Goal: Task Accomplishment & Management: Manage account settings

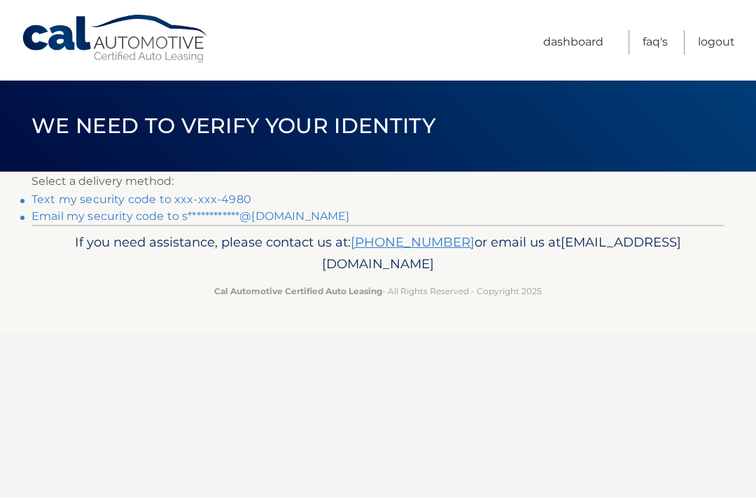
click at [246, 189] on p "Select a delivery method:" at bounding box center [377, 181] width 693 height 20
click at [244, 197] on link "Text my security code to xxx-xxx-4980" at bounding box center [141, 198] width 220 height 13
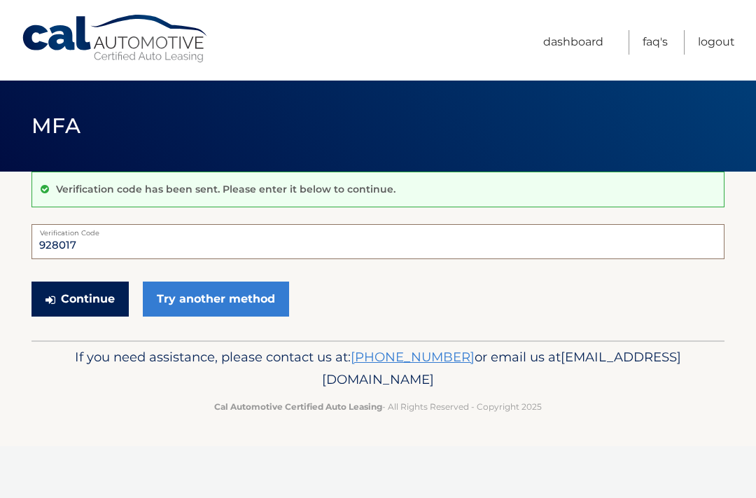
type input "928017"
click at [104, 294] on button "Continue" at bounding box center [79, 298] width 97 height 35
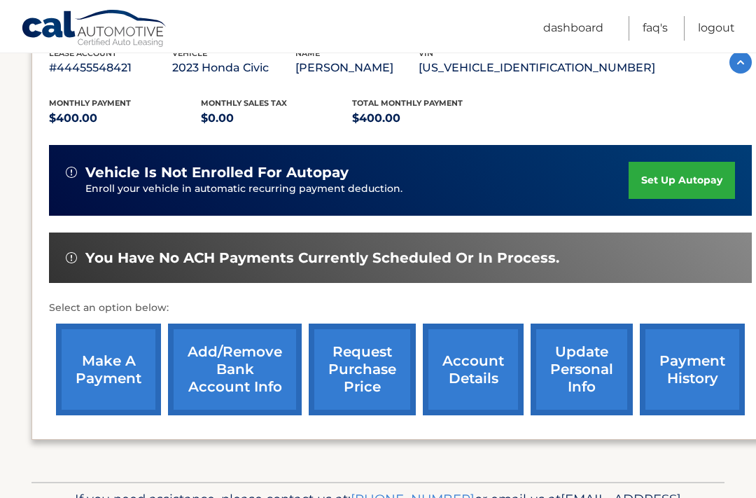
scroll to position [307, 0]
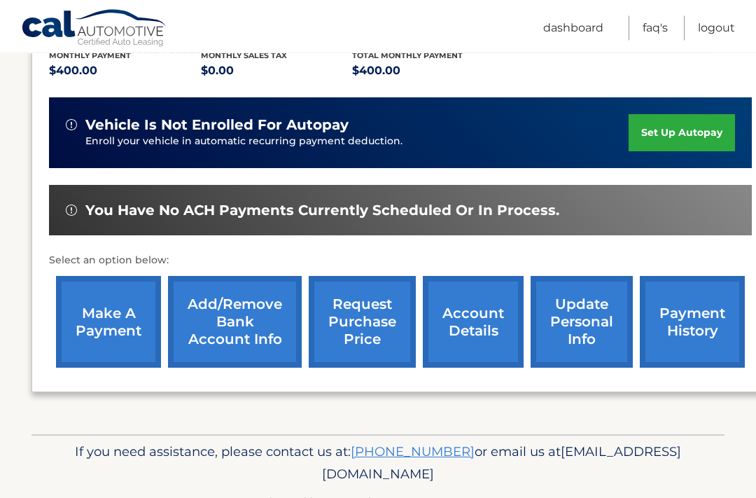
click at [693, 311] on link "payment history" at bounding box center [692, 322] width 105 height 92
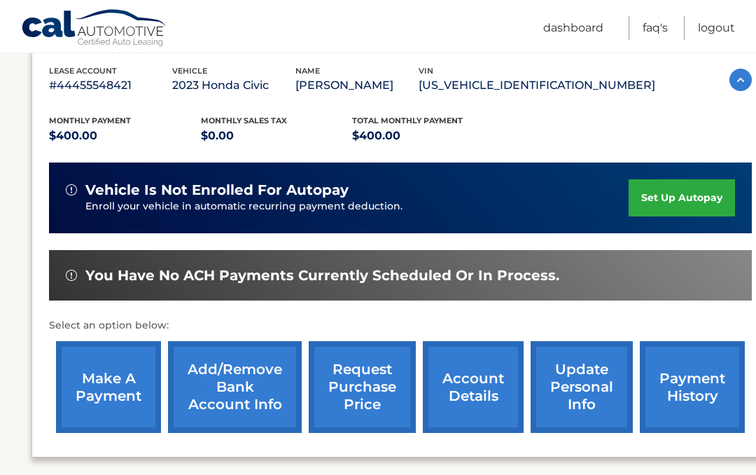
scroll to position [268, 0]
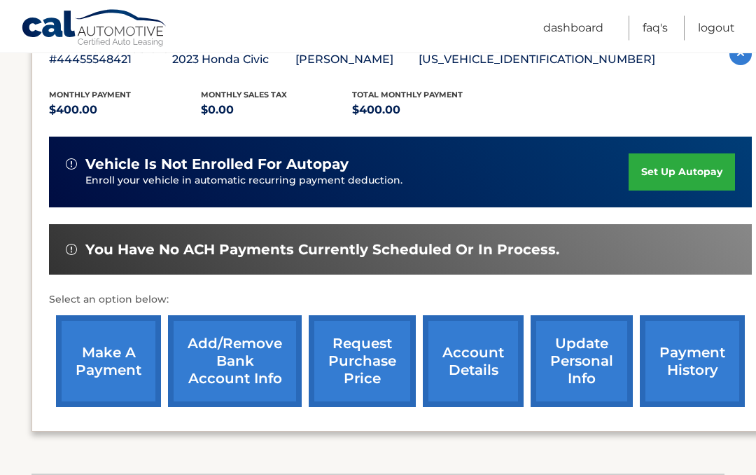
click at [129, 365] on link "make a payment" at bounding box center [108, 362] width 105 height 92
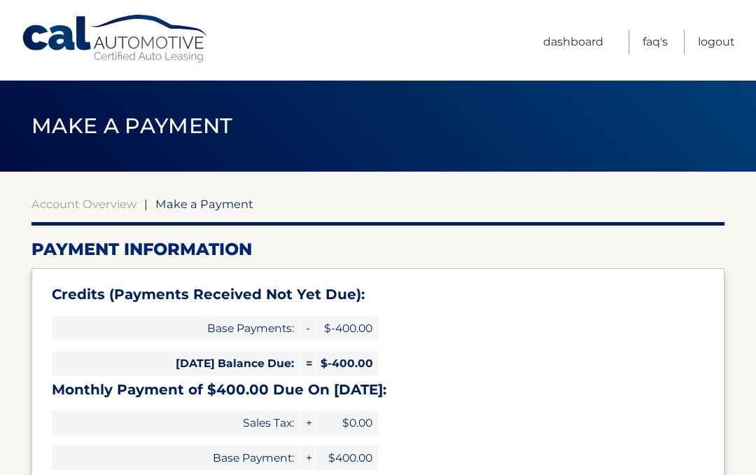
select select "MTZjMGIwMjYtZjExZS00ODViLTlkNjctZWQzMzVhZDk0NDVm"
